Goal: Information Seeking & Learning: Learn about a topic

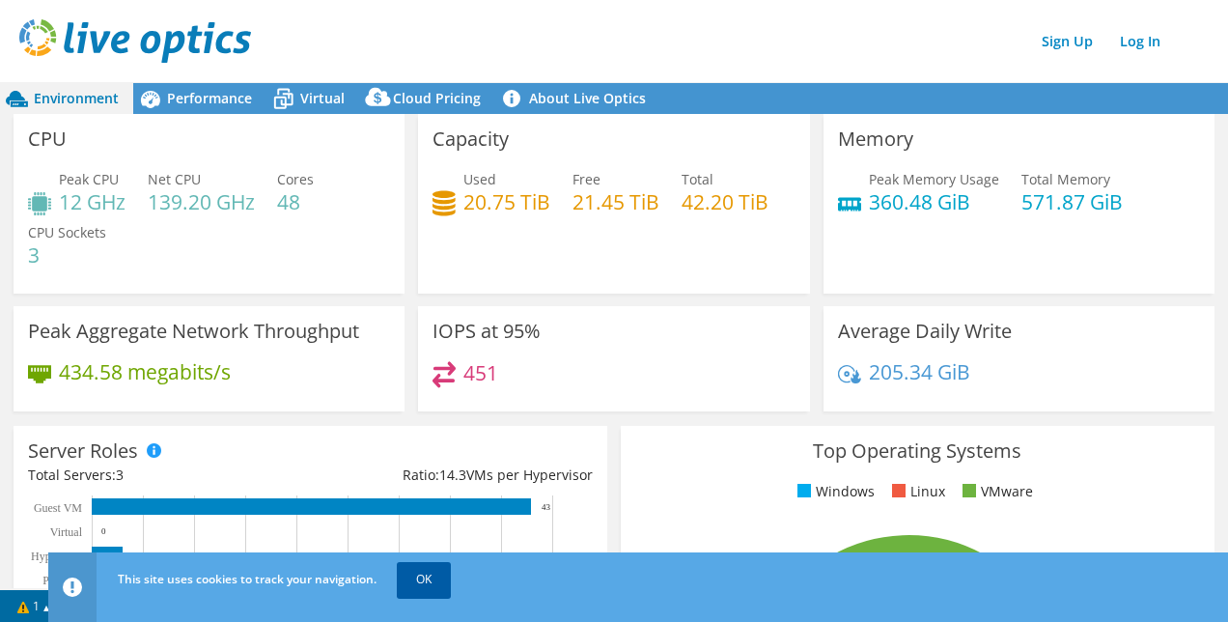
click at [425, 575] on link "OK" at bounding box center [424, 579] width 54 height 35
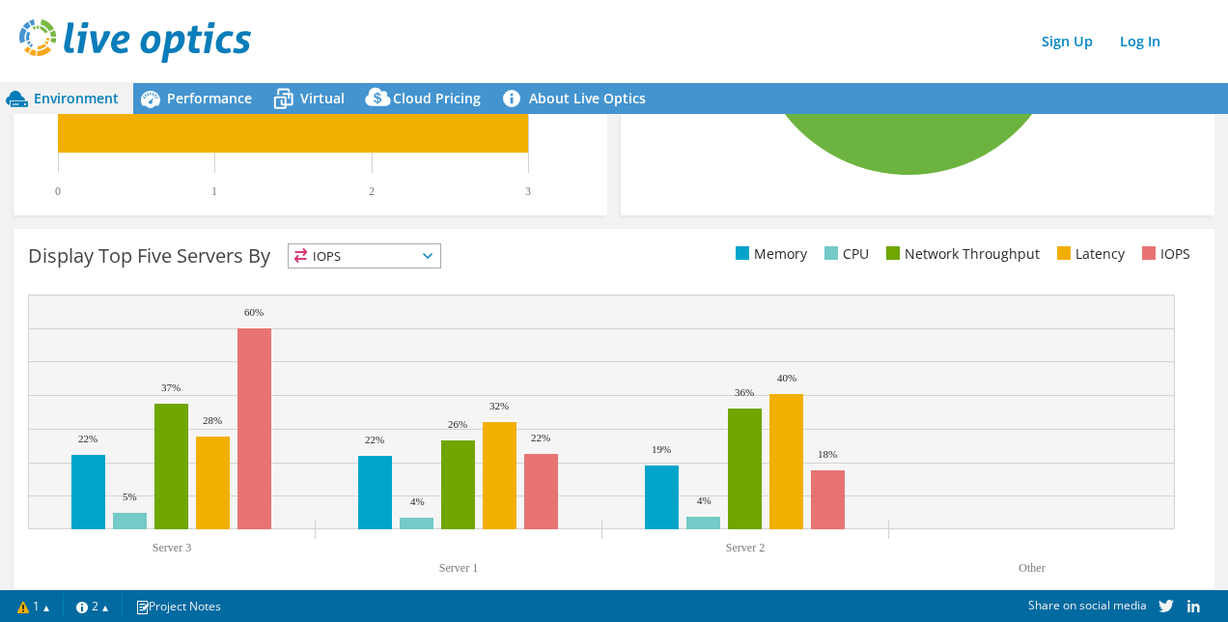
scroll to position [703, 0]
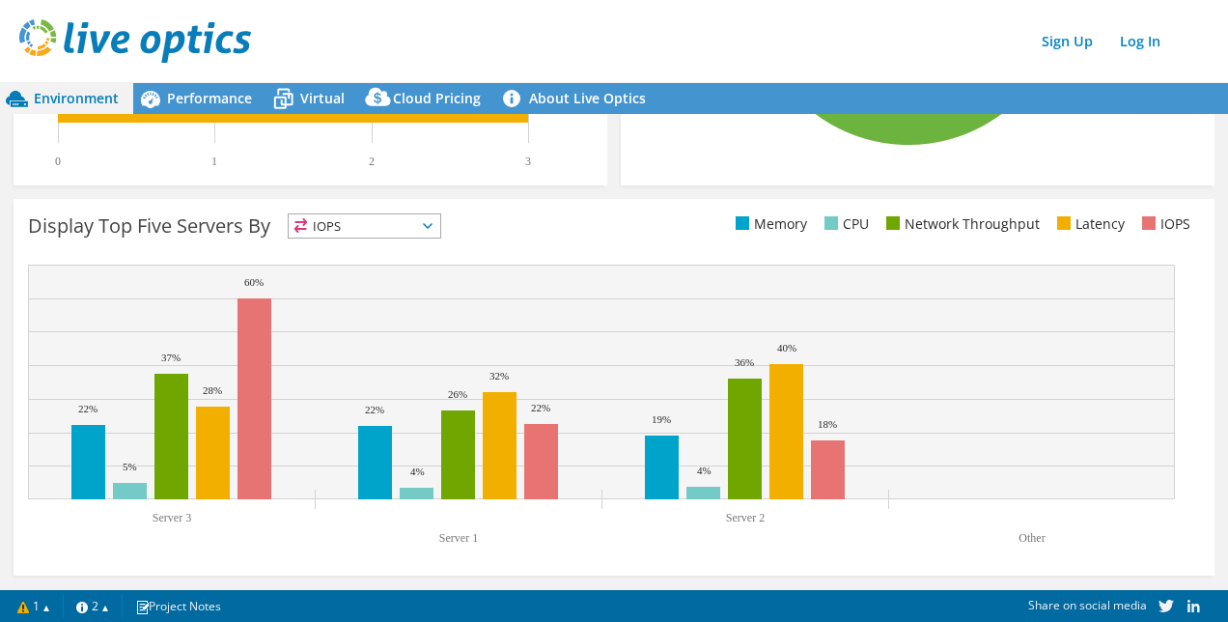
click at [434, 218] on span "IOPS" at bounding box center [365, 225] width 152 height 23
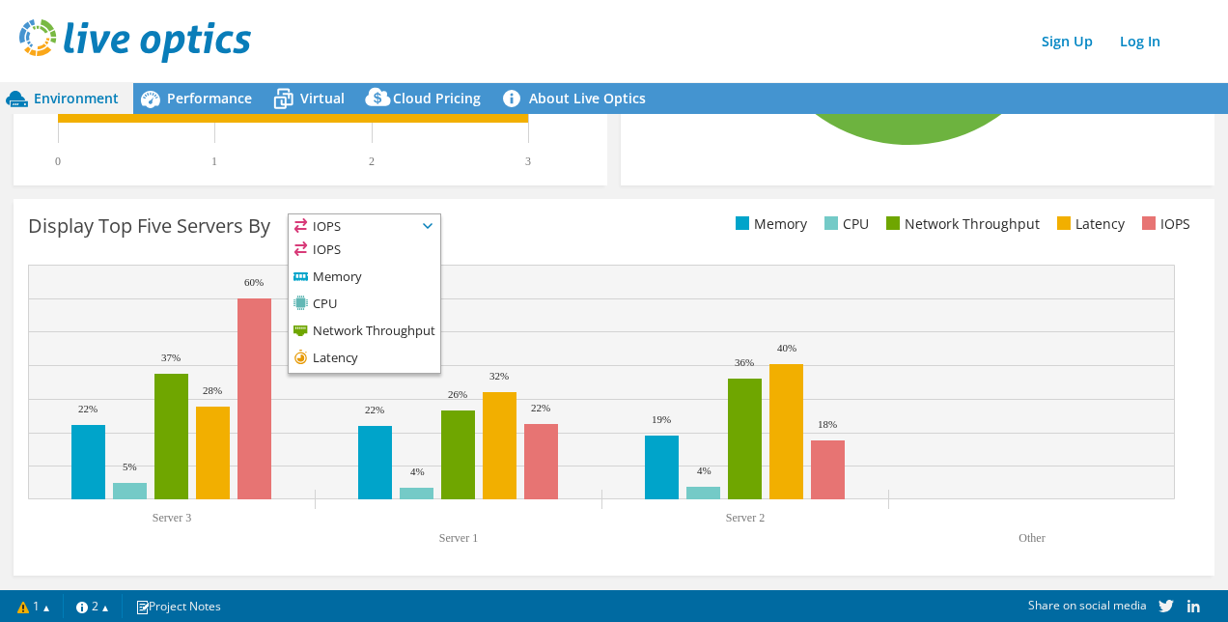
click at [434, 218] on span "IOPS" at bounding box center [365, 225] width 152 height 23
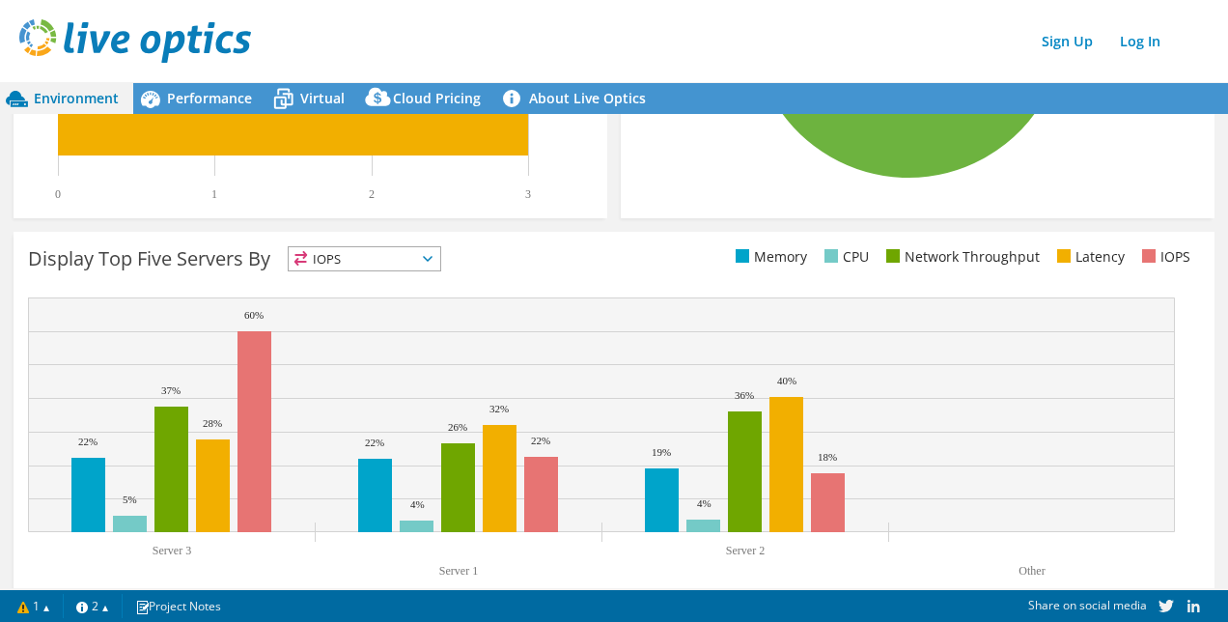
scroll to position [674, 0]
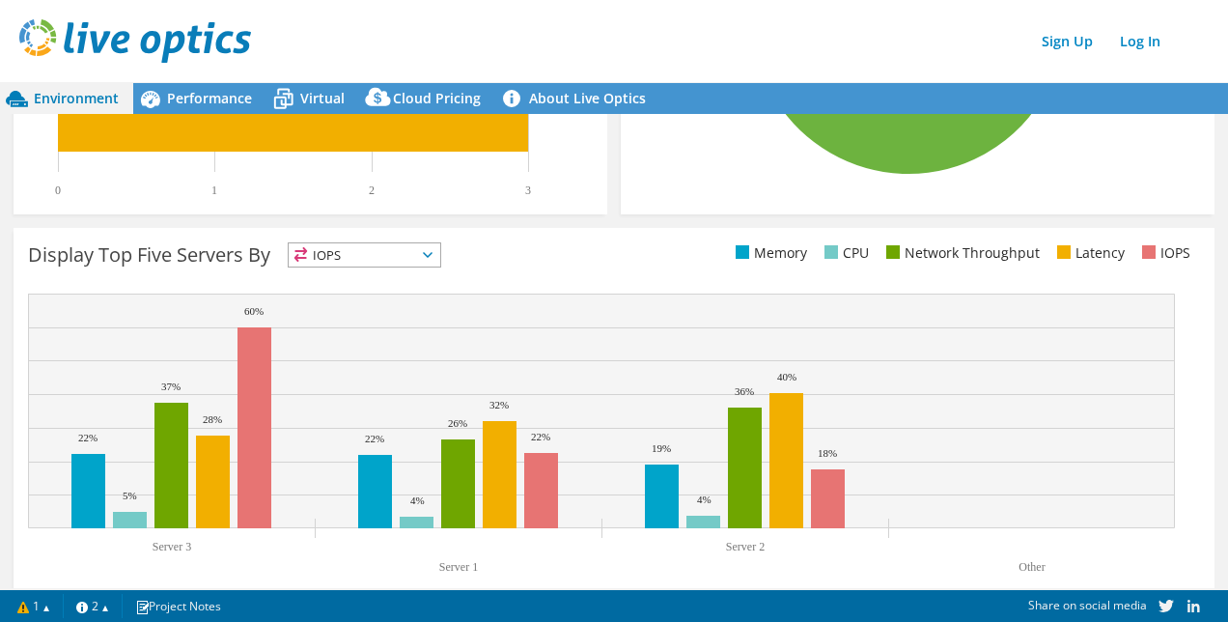
click at [392, 256] on span "IOPS" at bounding box center [365, 254] width 152 height 23
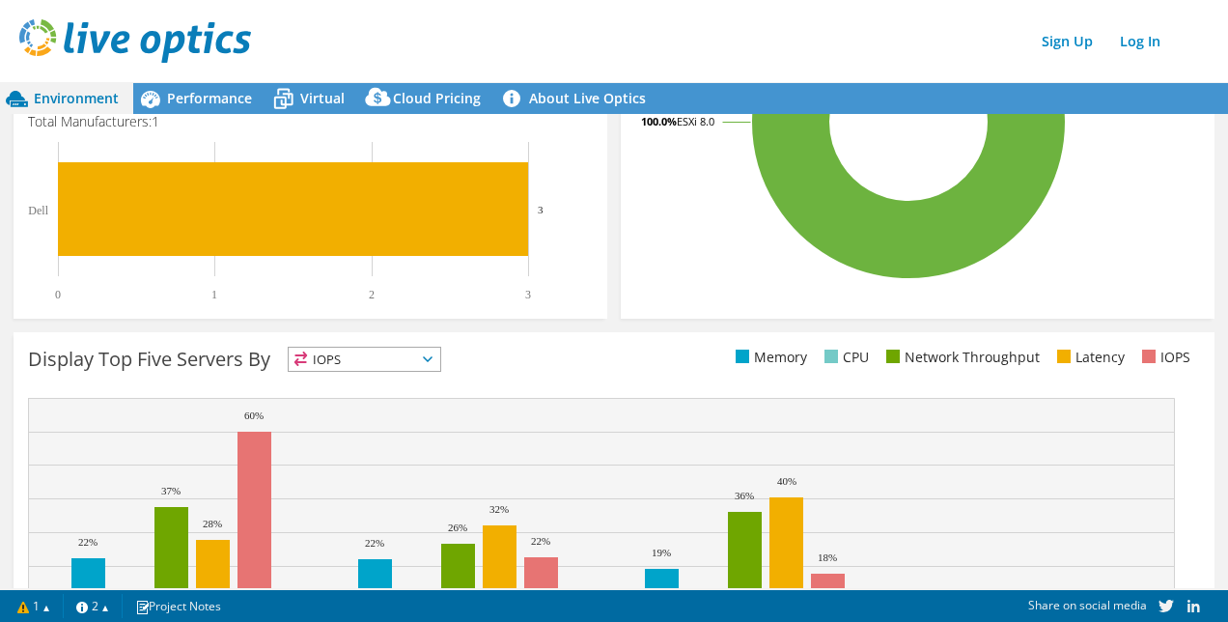
scroll to position [587, 0]
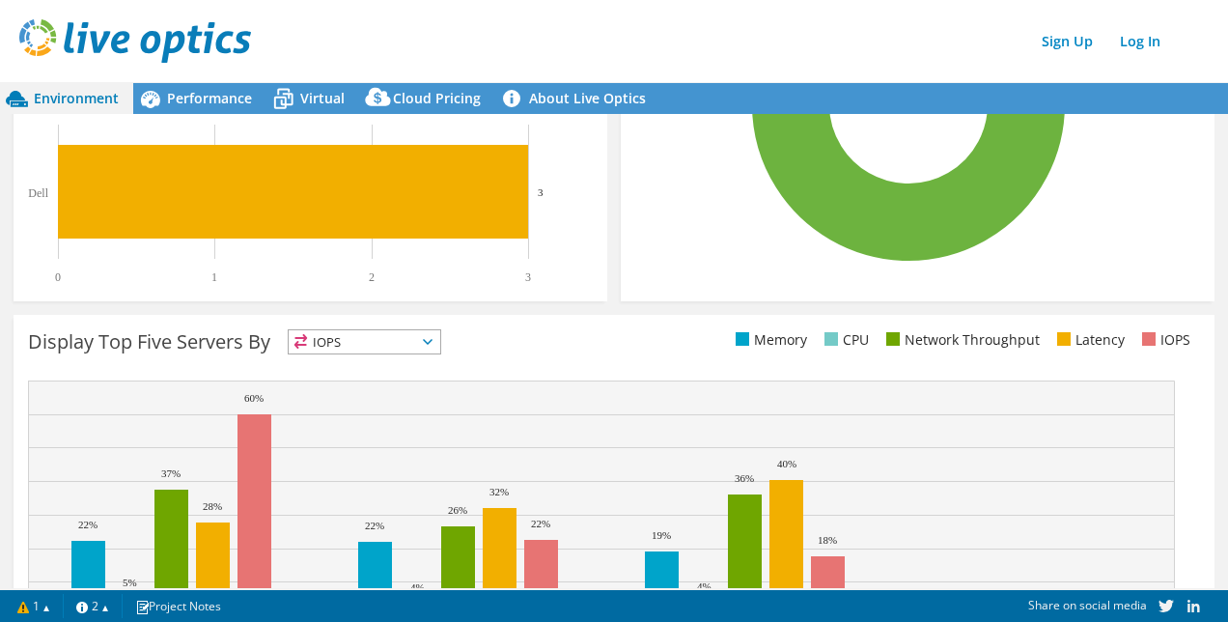
click at [375, 346] on span "IOPS" at bounding box center [365, 341] width 152 height 23
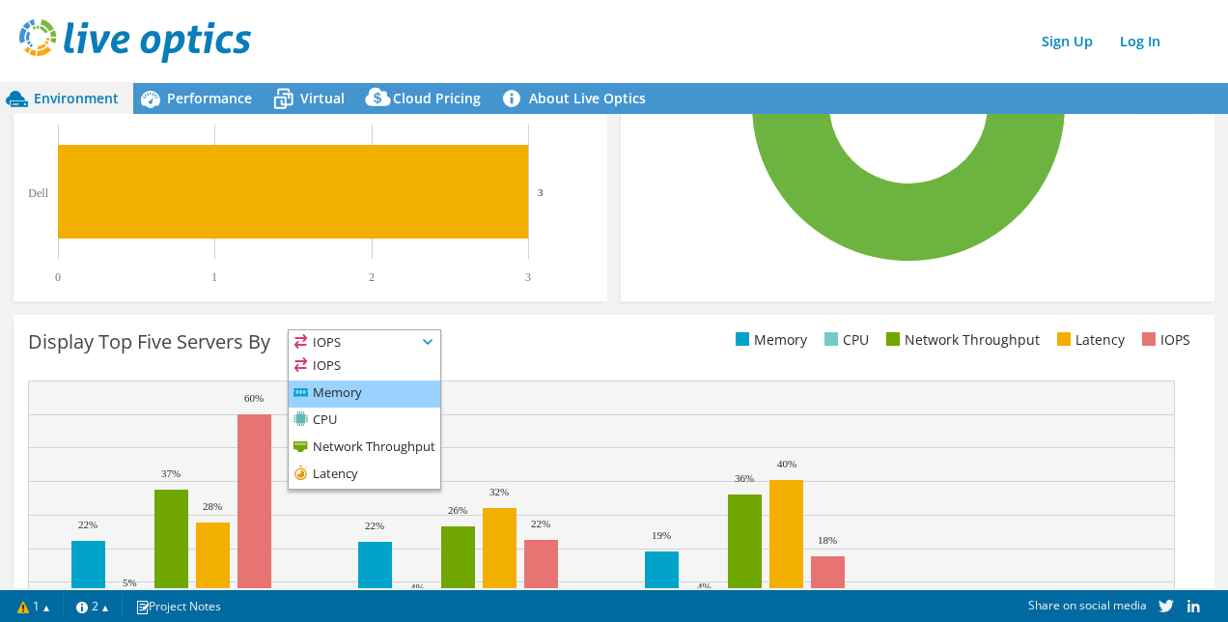
click at [372, 392] on li "Memory" at bounding box center [365, 393] width 152 height 27
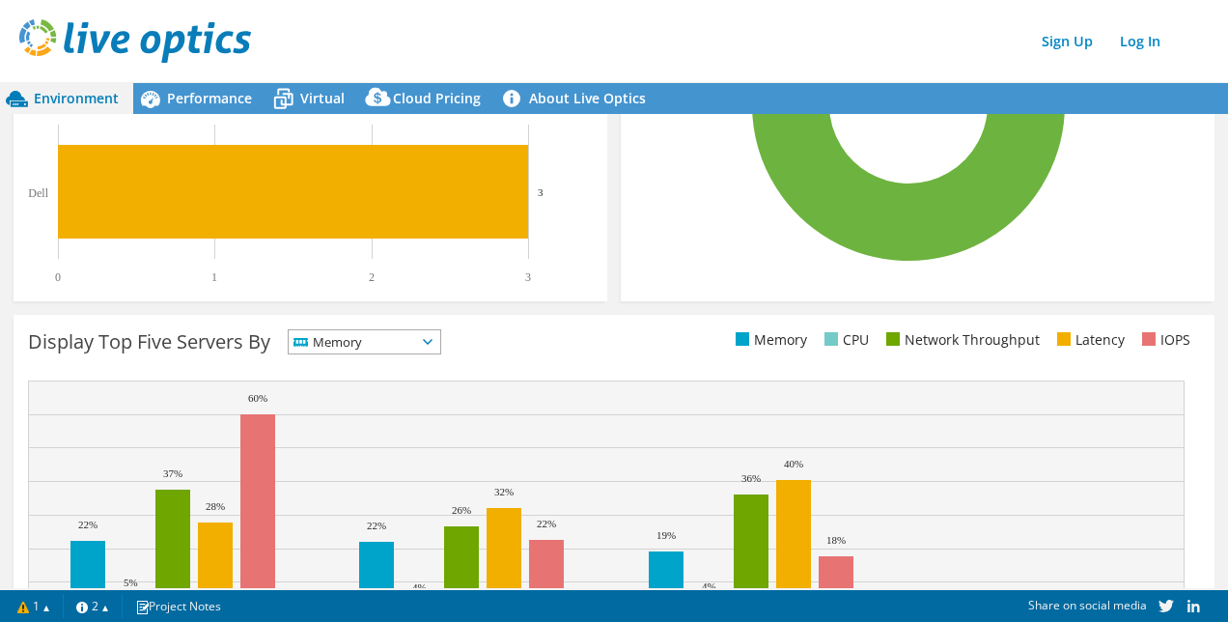
scroll to position [703, 0]
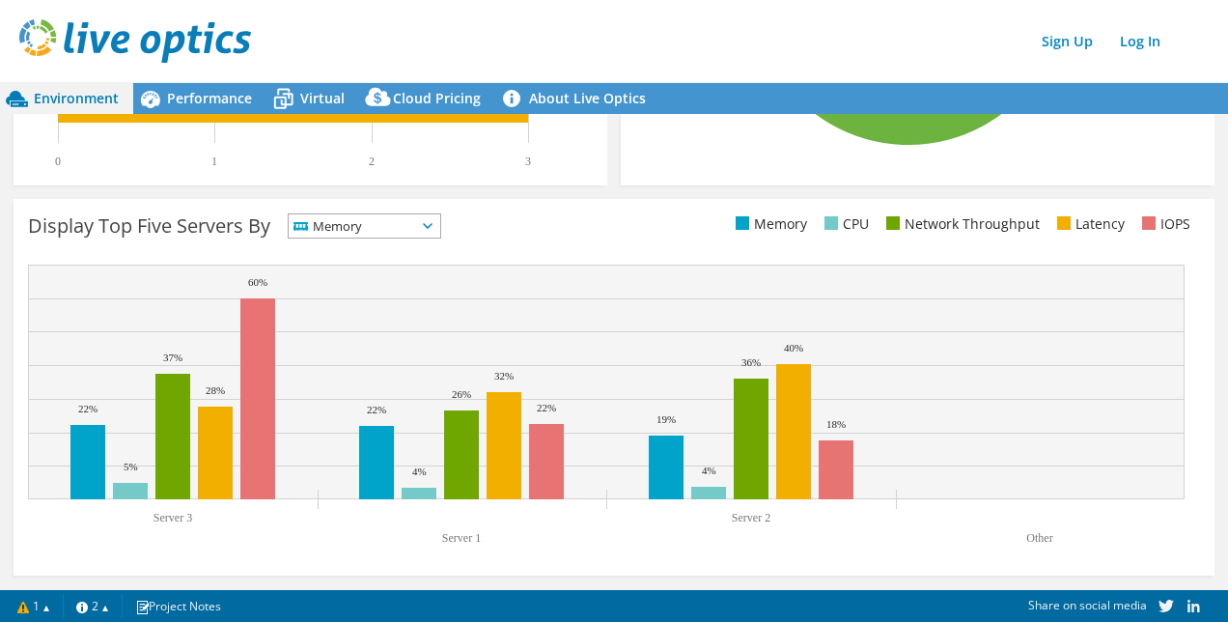
click at [394, 219] on span "Memory" at bounding box center [352, 225] width 127 height 23
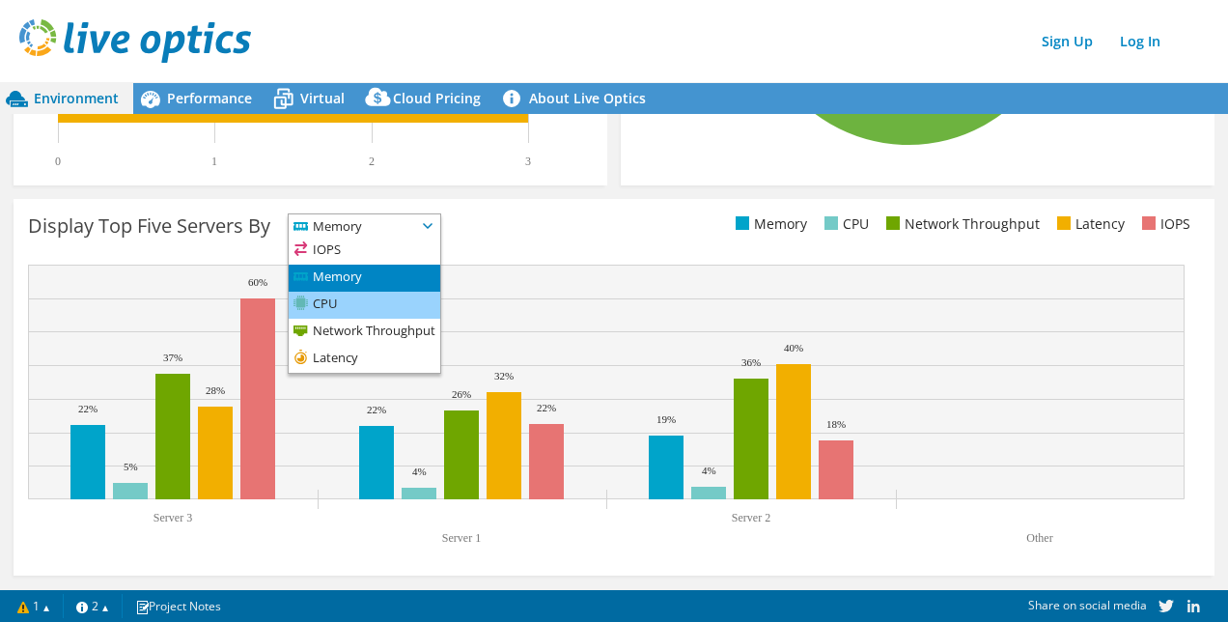
click at [366, 308] on li "CPU" at bounding box center [365, 305] width 152 height 27
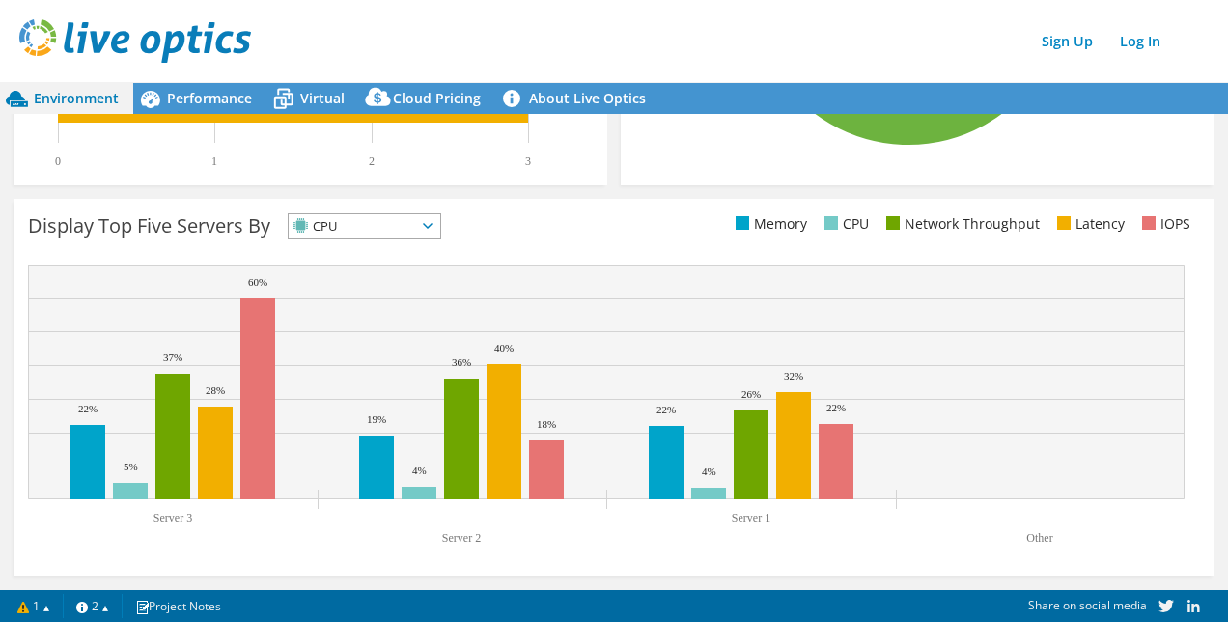
click at [358, 223] on span "CPU" at bounding box center [352, 225] width 127 height 23
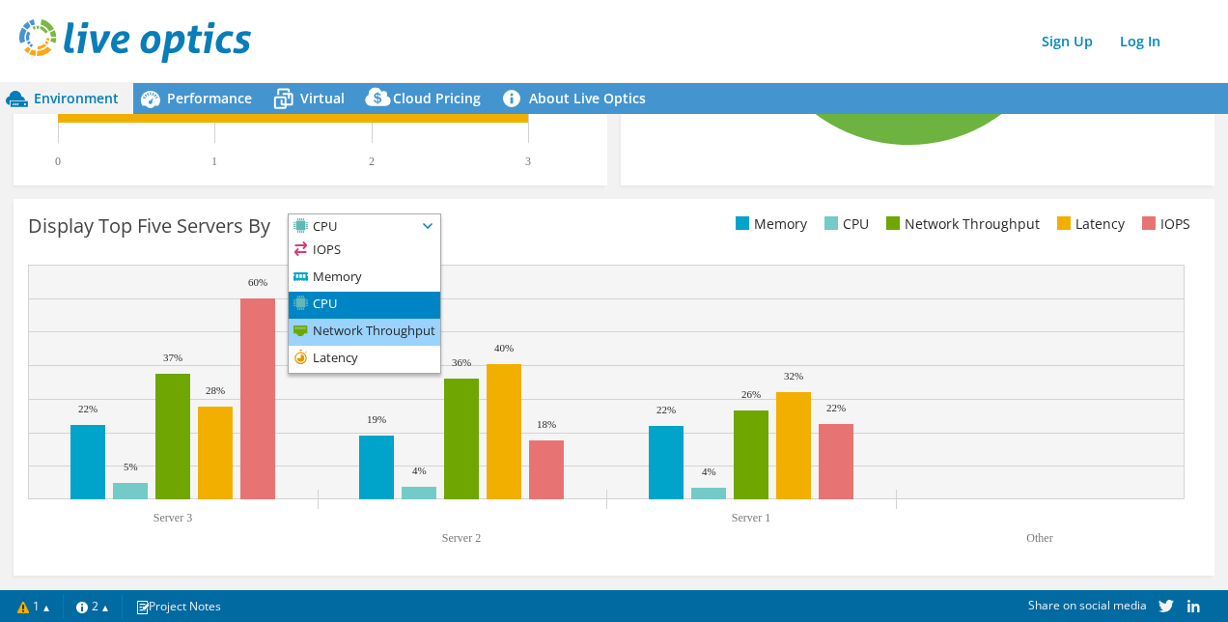
click at [360, 324] on li "Network Throughput" at bounding box center [365, 332] width 152 height 27
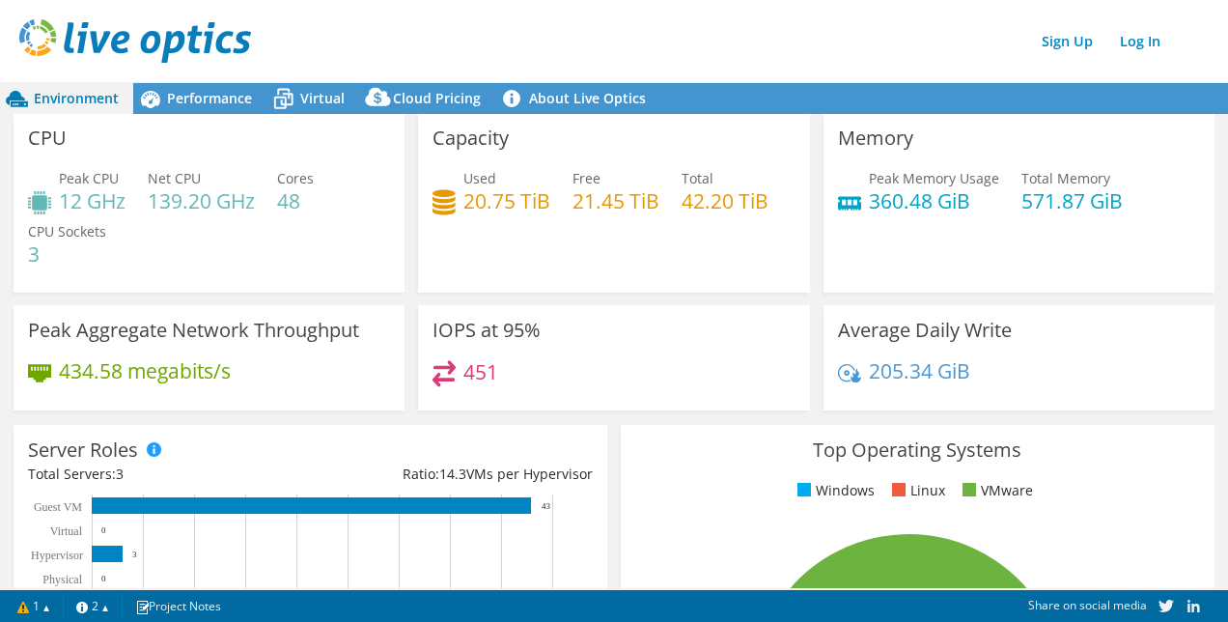
scroll to position [0, 0]
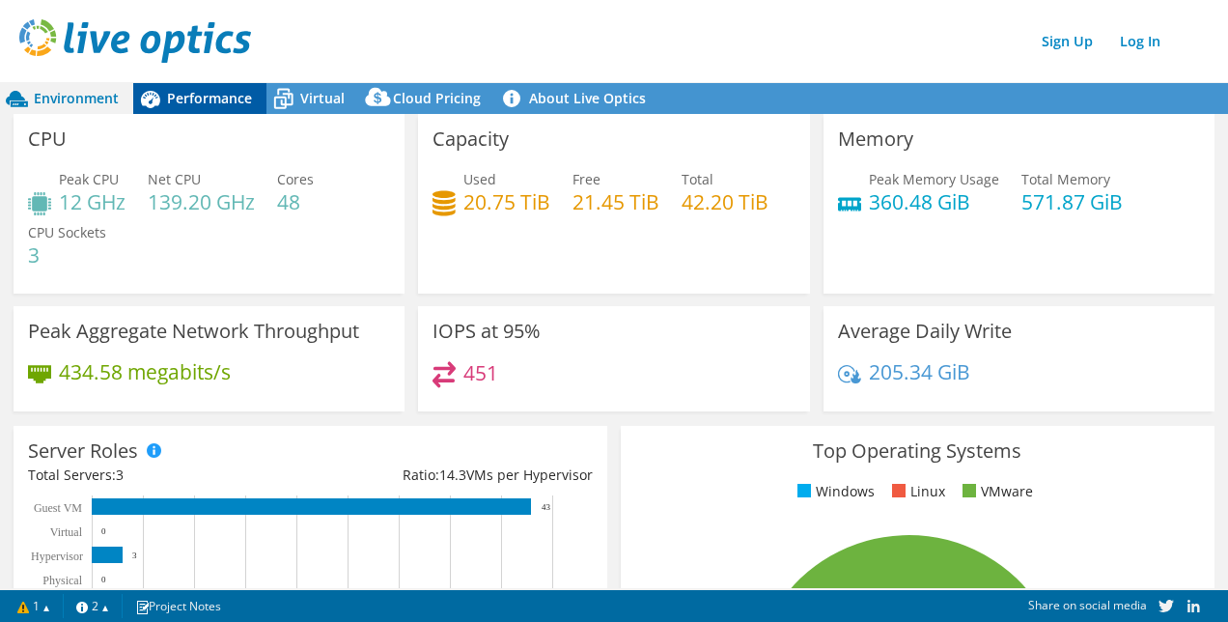
click at [219, 97] on span "Performance" at bounding box center [209, 98] width 85 height 18
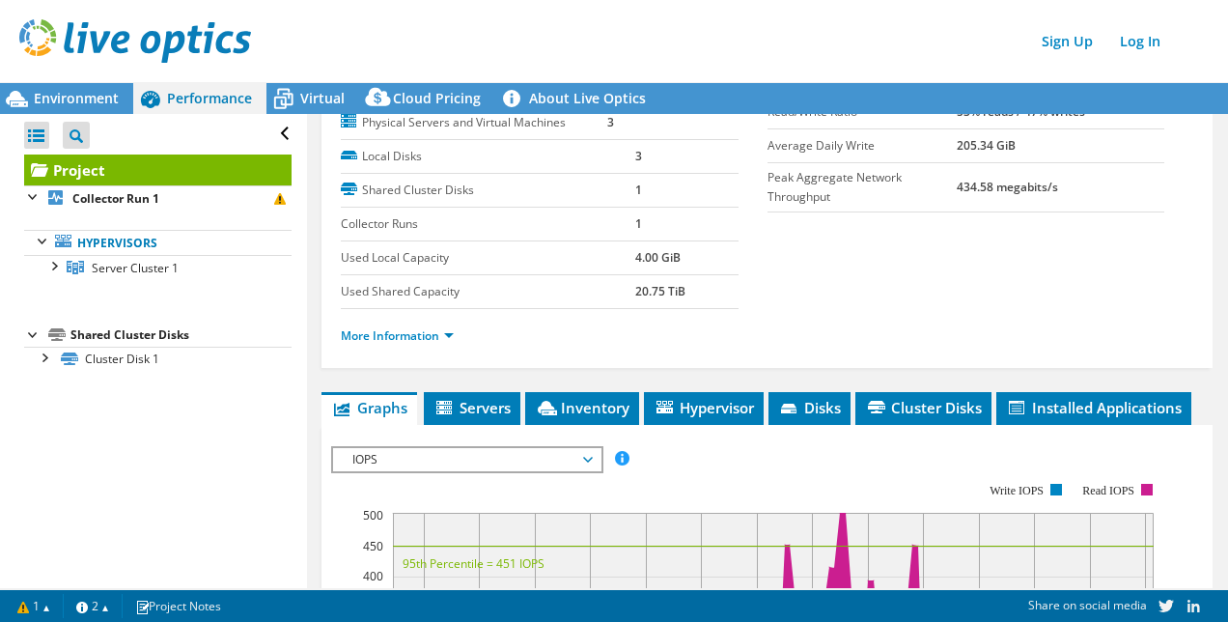
scroll to position [178, 0]
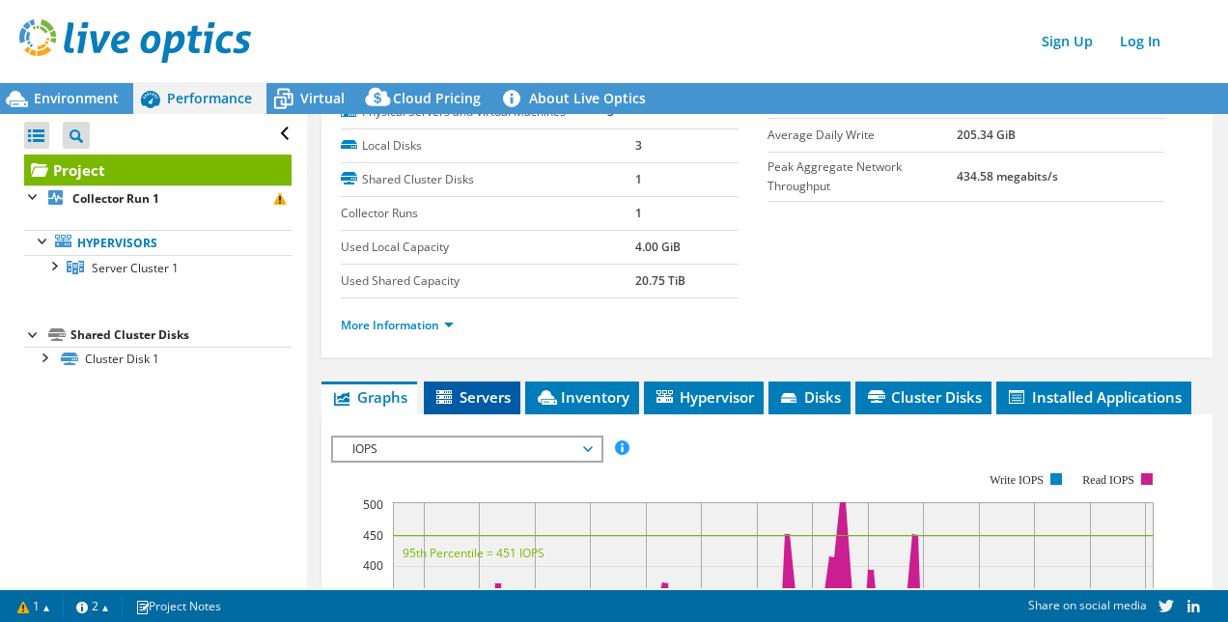
click at [493, 399] on span "Servers" at bounding box center [471, 396] width 77 height 19
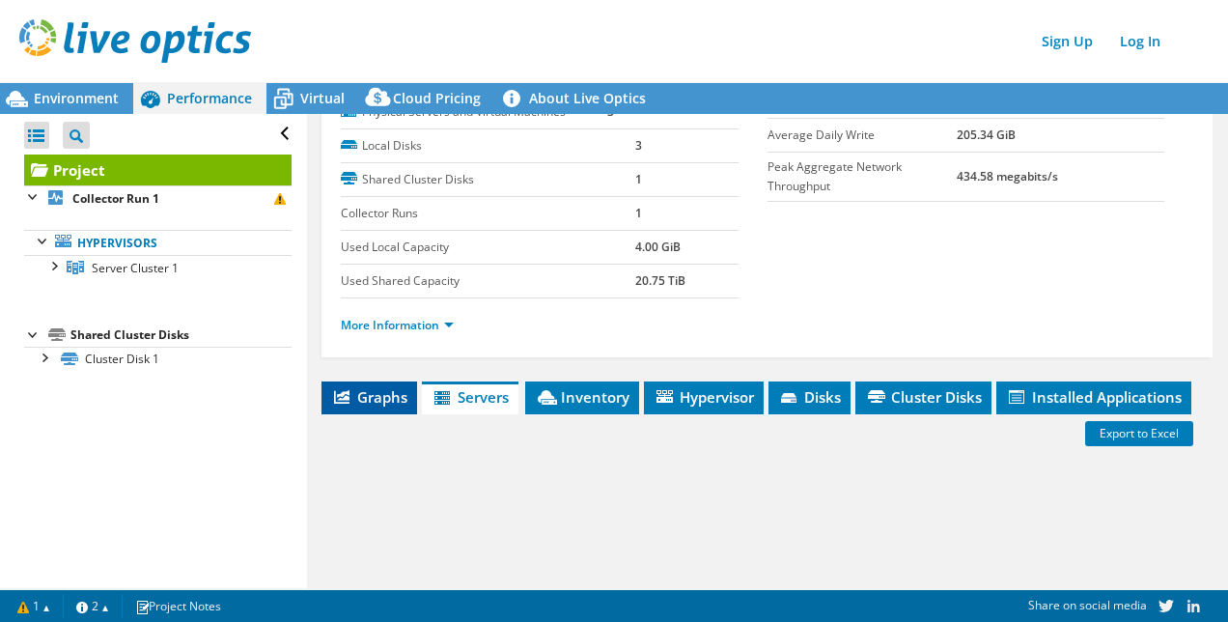
click at [375, 403] on span "Graphs" at bounding box center [369, 396] width 76 height 19
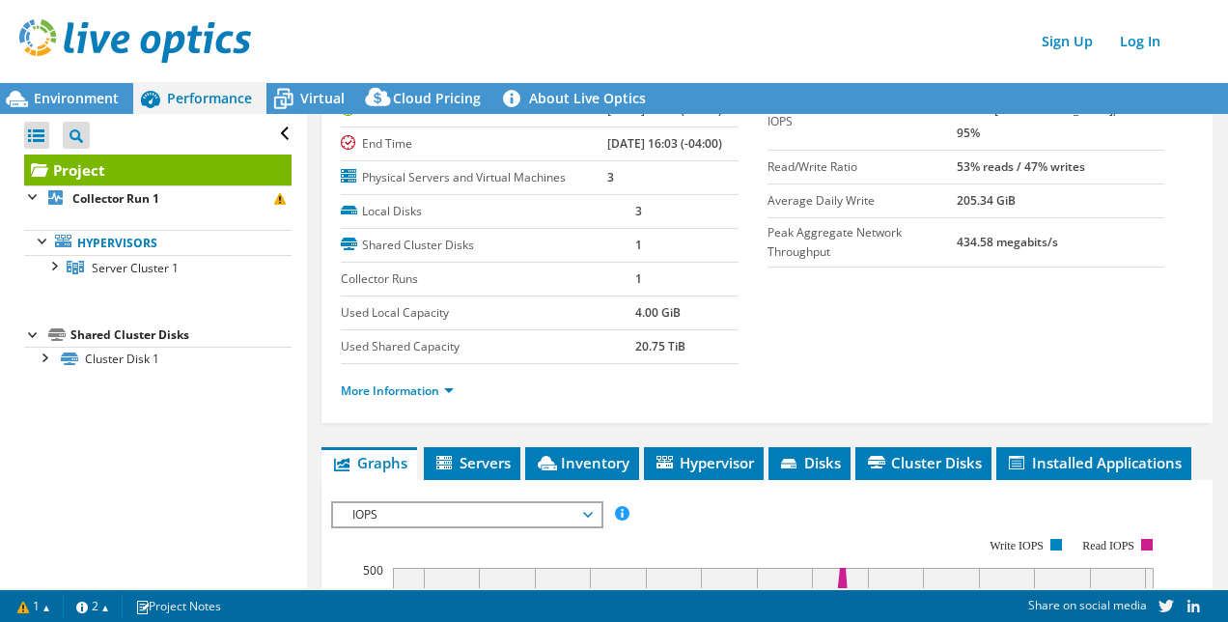
scroll to position [83, 0]
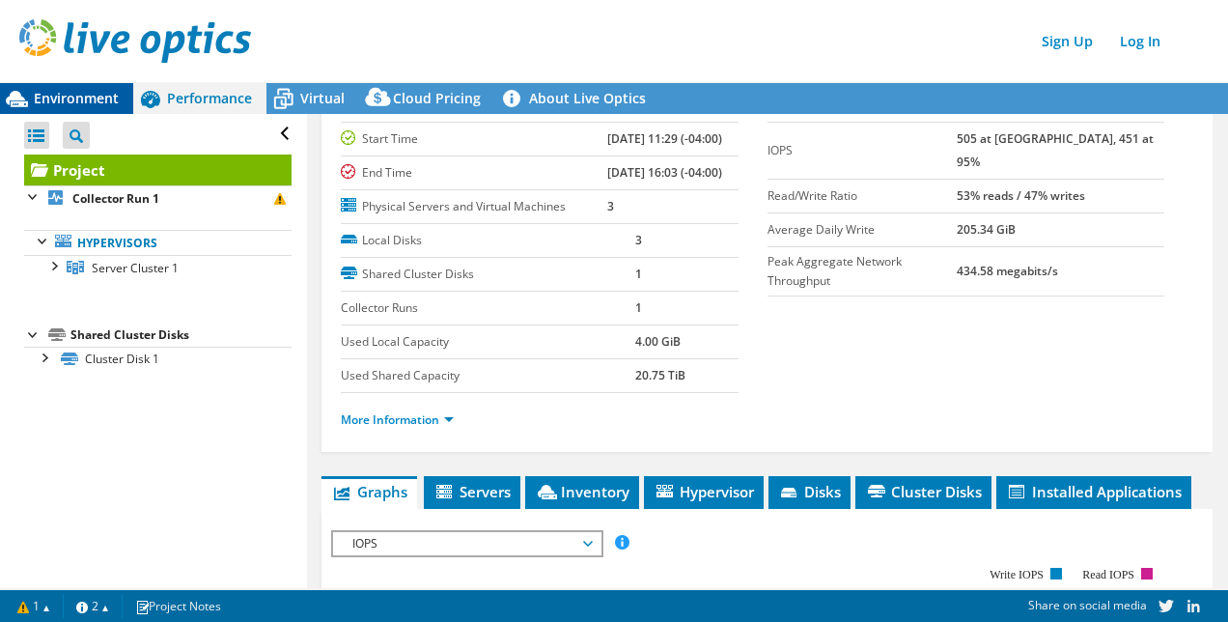
click at [74, 101] on span "Environment" at bounding box center [76, 98] width 85 height 18
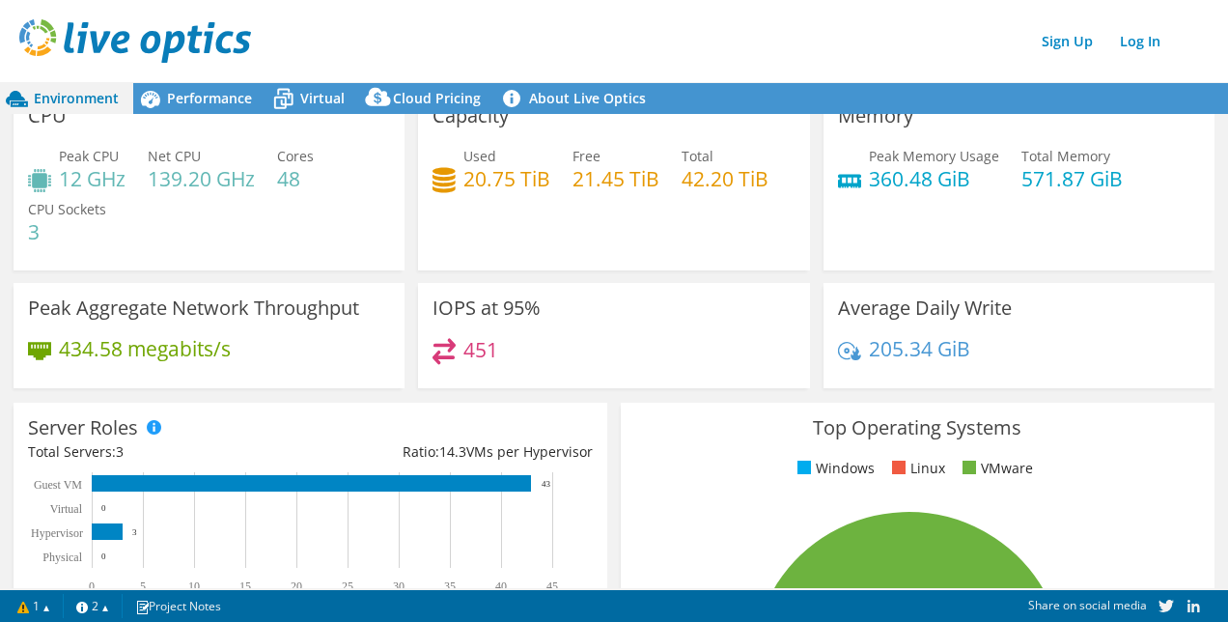
scroll to position [0, 0]
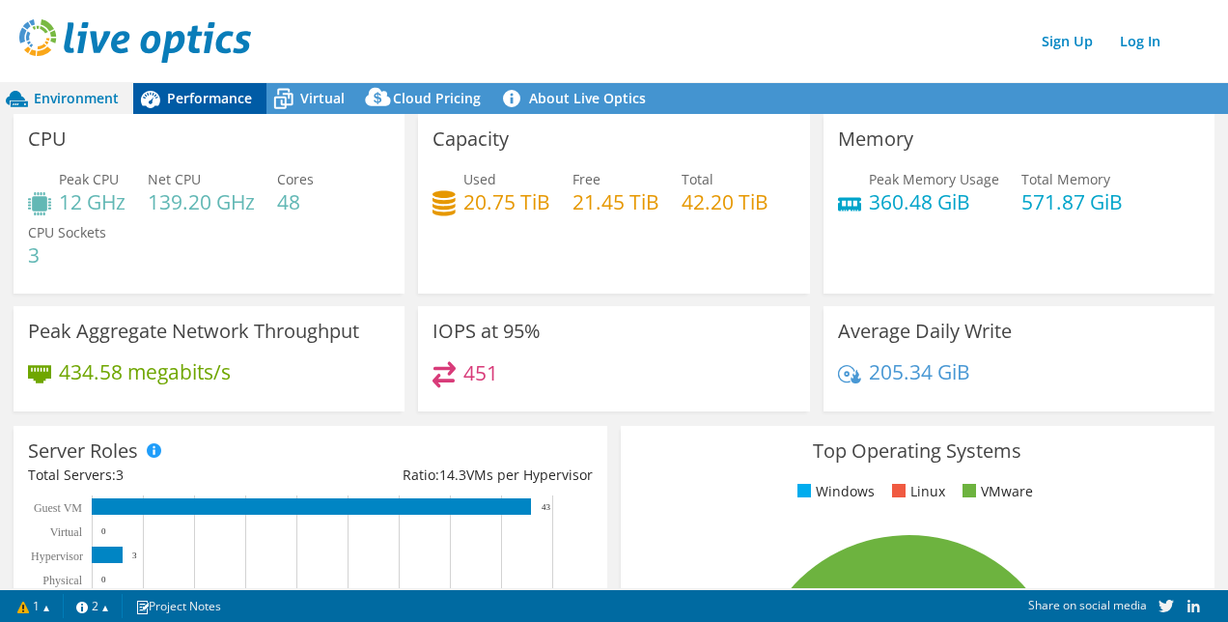
click at [199, 103] on span "Performance" at bounding box center [209, 98] width 85 height 18
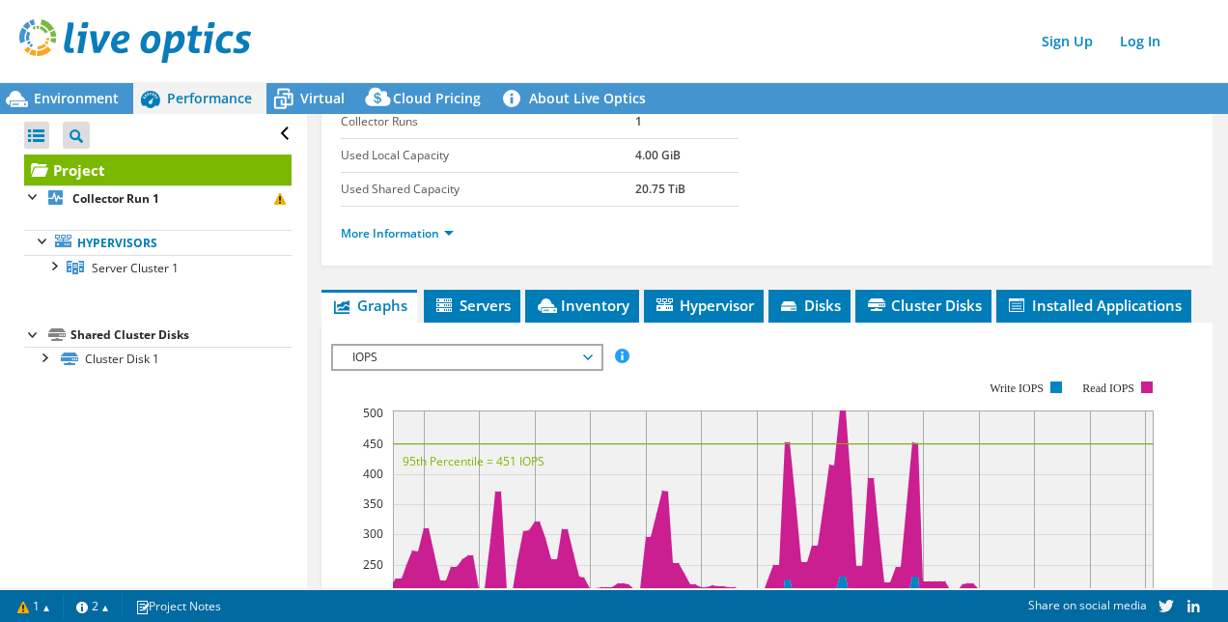
scroll to position [271, 0]
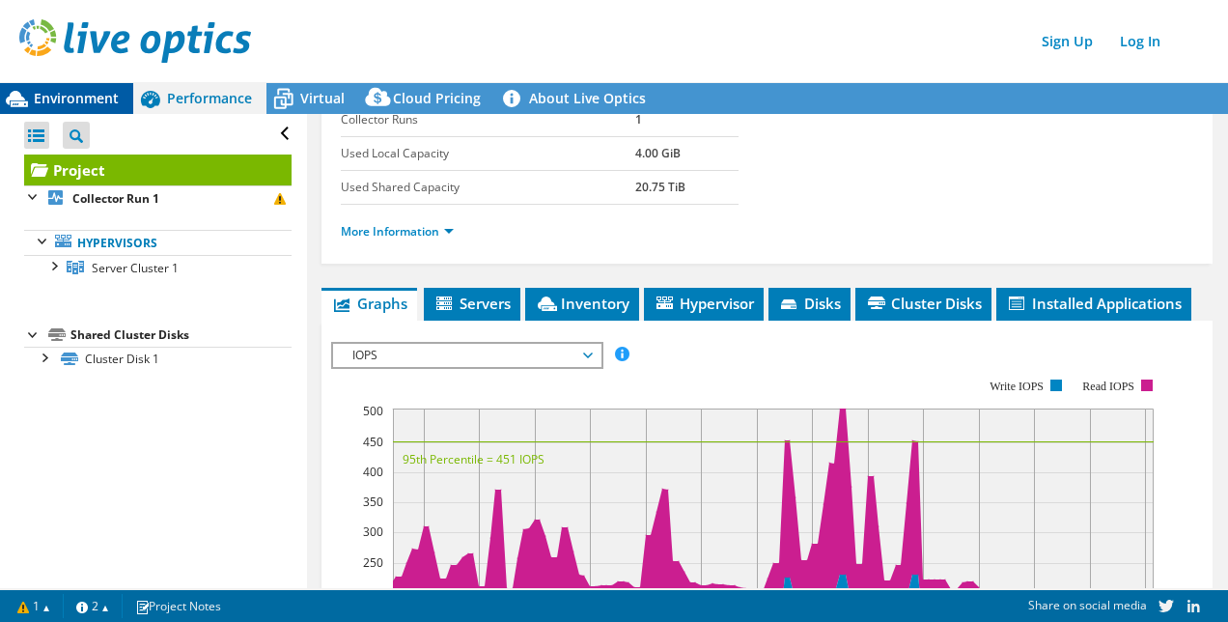
click at [52, 106] on span "Environment" at bounding box center [76, 98] width 85 height 18
